Goal: Transaction & Acquisition: Purchase product/service

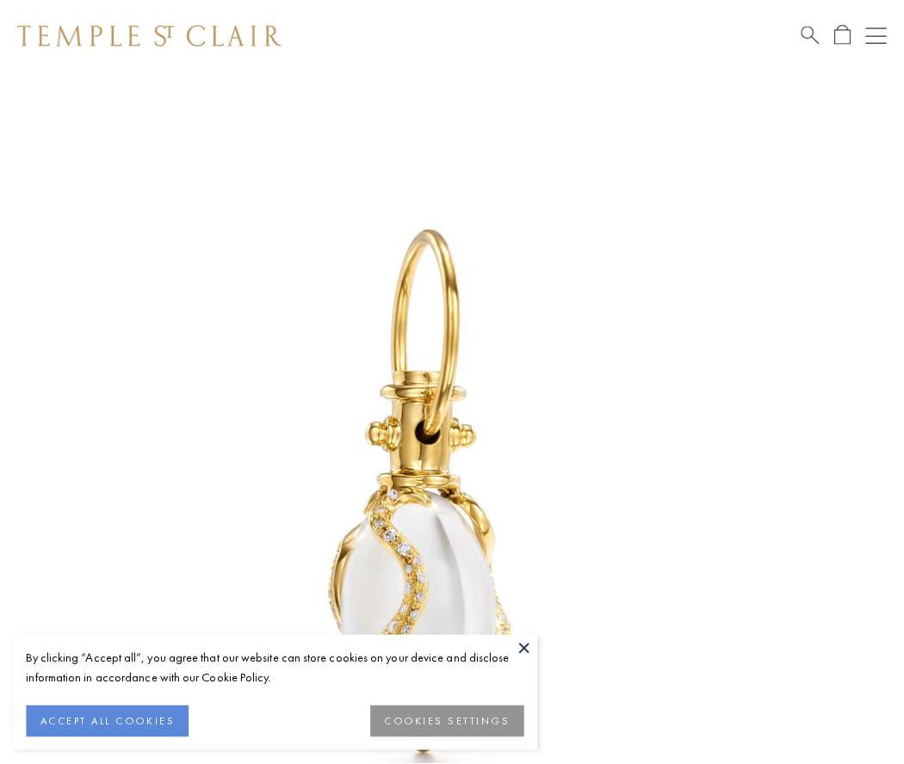
scroll to position [48, 0]
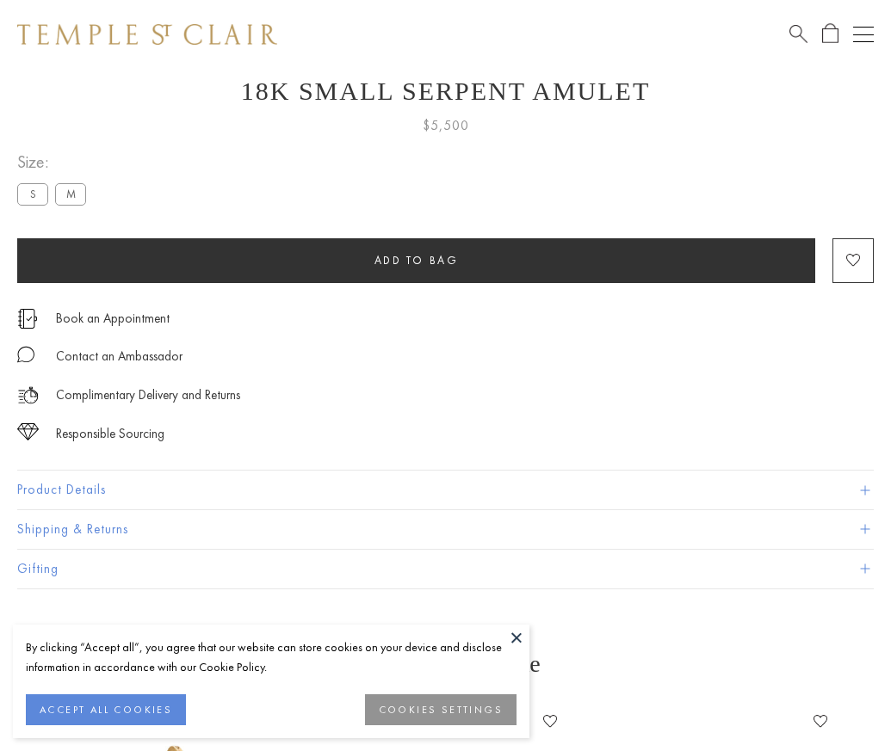
click at [416, 260] on span "Add to bag" at bounding box center [416, 260] width 84 height 15
